Goal: Go to known website: Access a specific website the user already knows

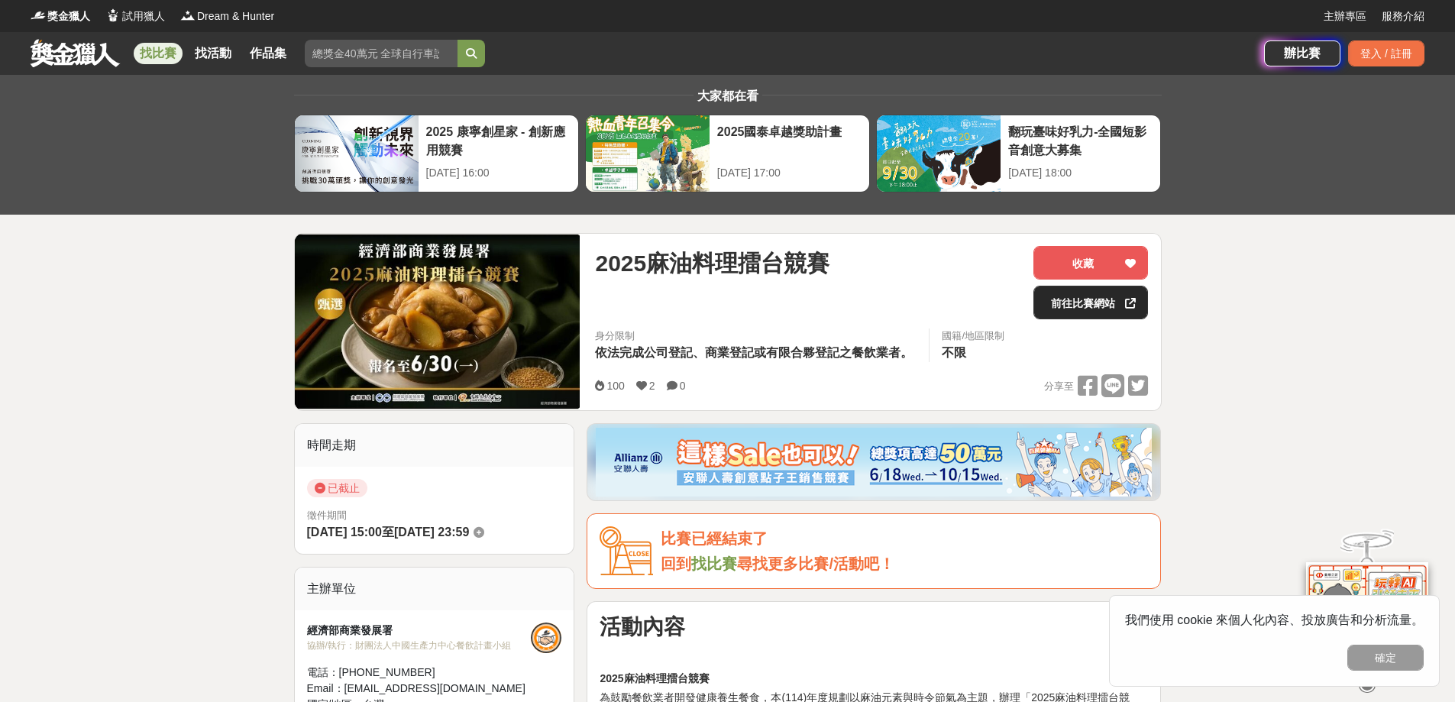
click at [1097, 302] on link "前往比賽網站" at bounding box center [1090, 303] width 115 height 34
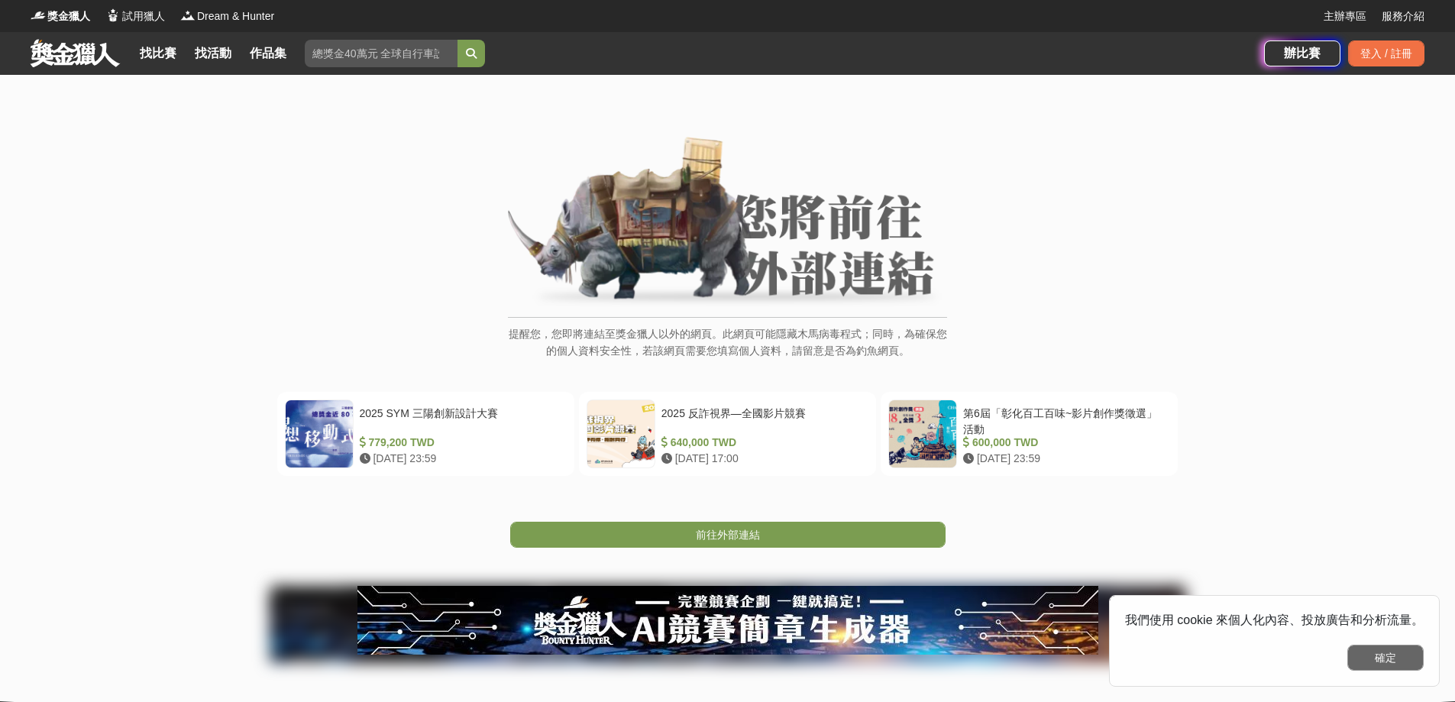
click at [1404, 667] on button "確定" at bounding box center [1385, 658] width 76 height 26
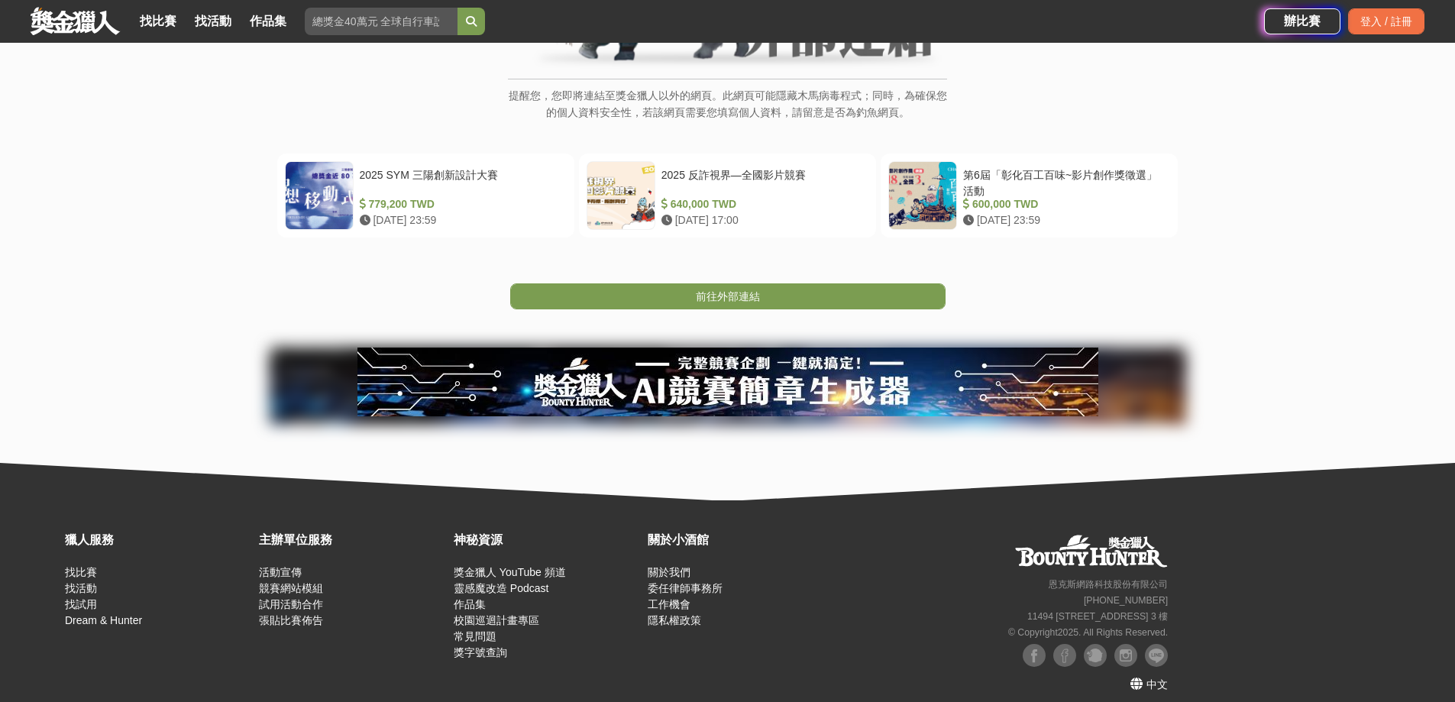
scroll to position [250, 0]
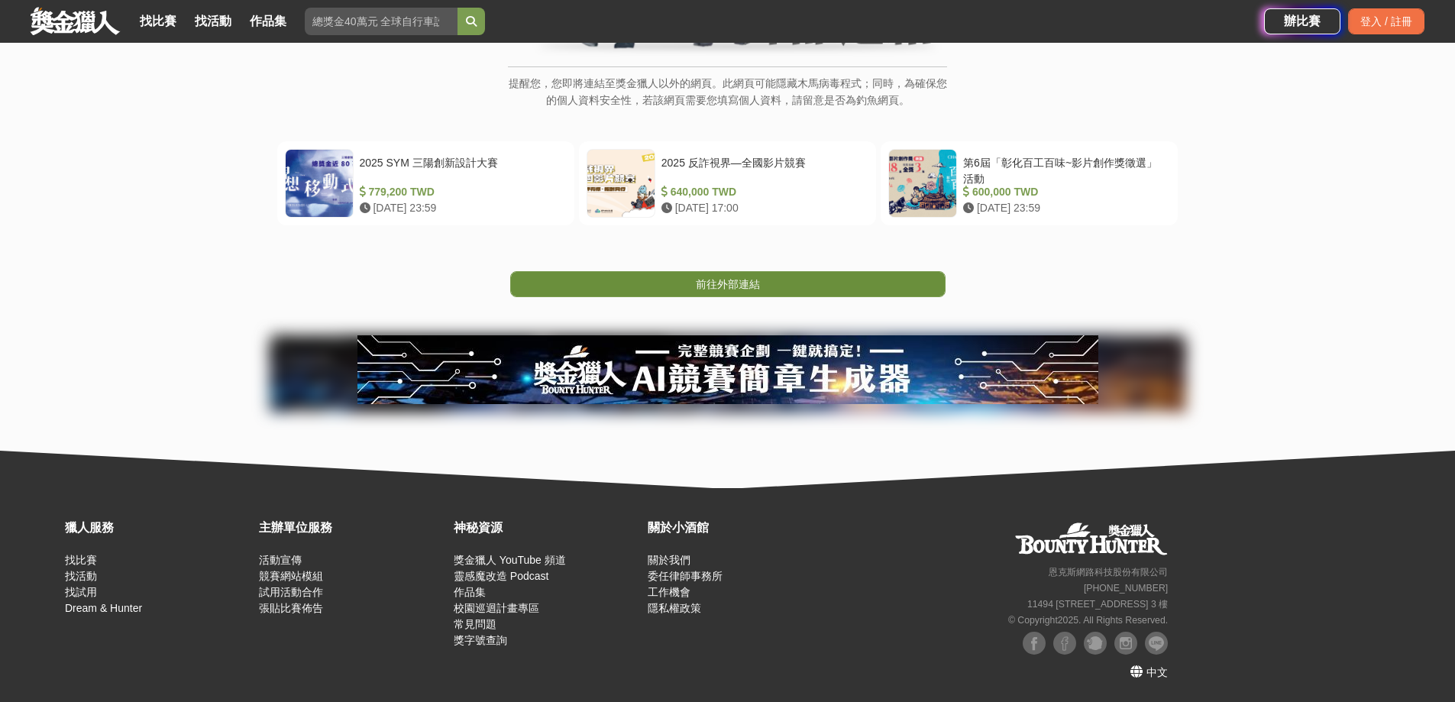
click at [719, 278] on span "前往外部連結" at bounding box center [728, 284] width 64 height 12
